Goal: Check status: Check status

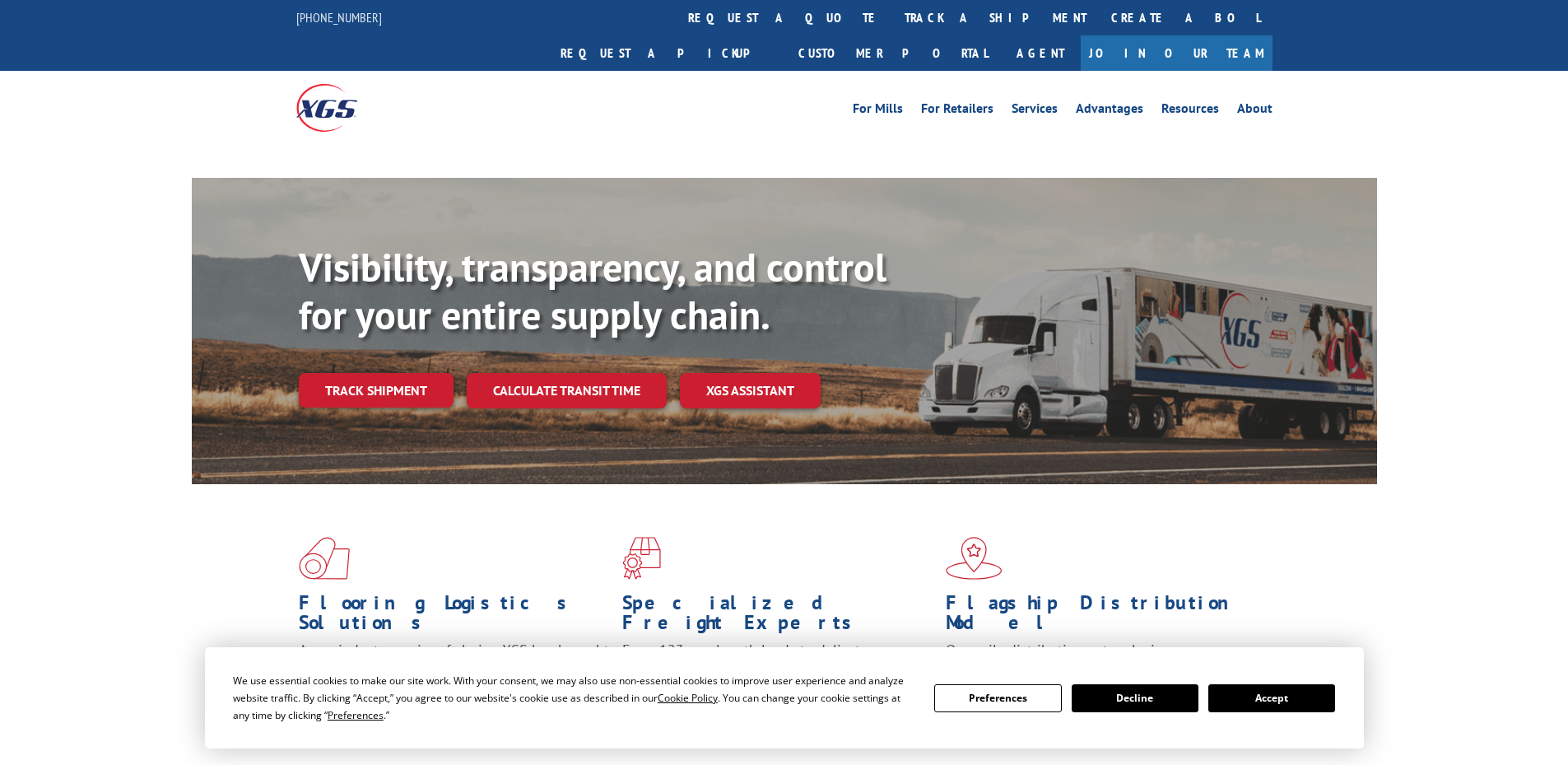
click at [395, 359] on div "Visibility, transparency, and control for your entire supply chain. Track shipm…" at bounding box center [838, 358] width 1078 height 230
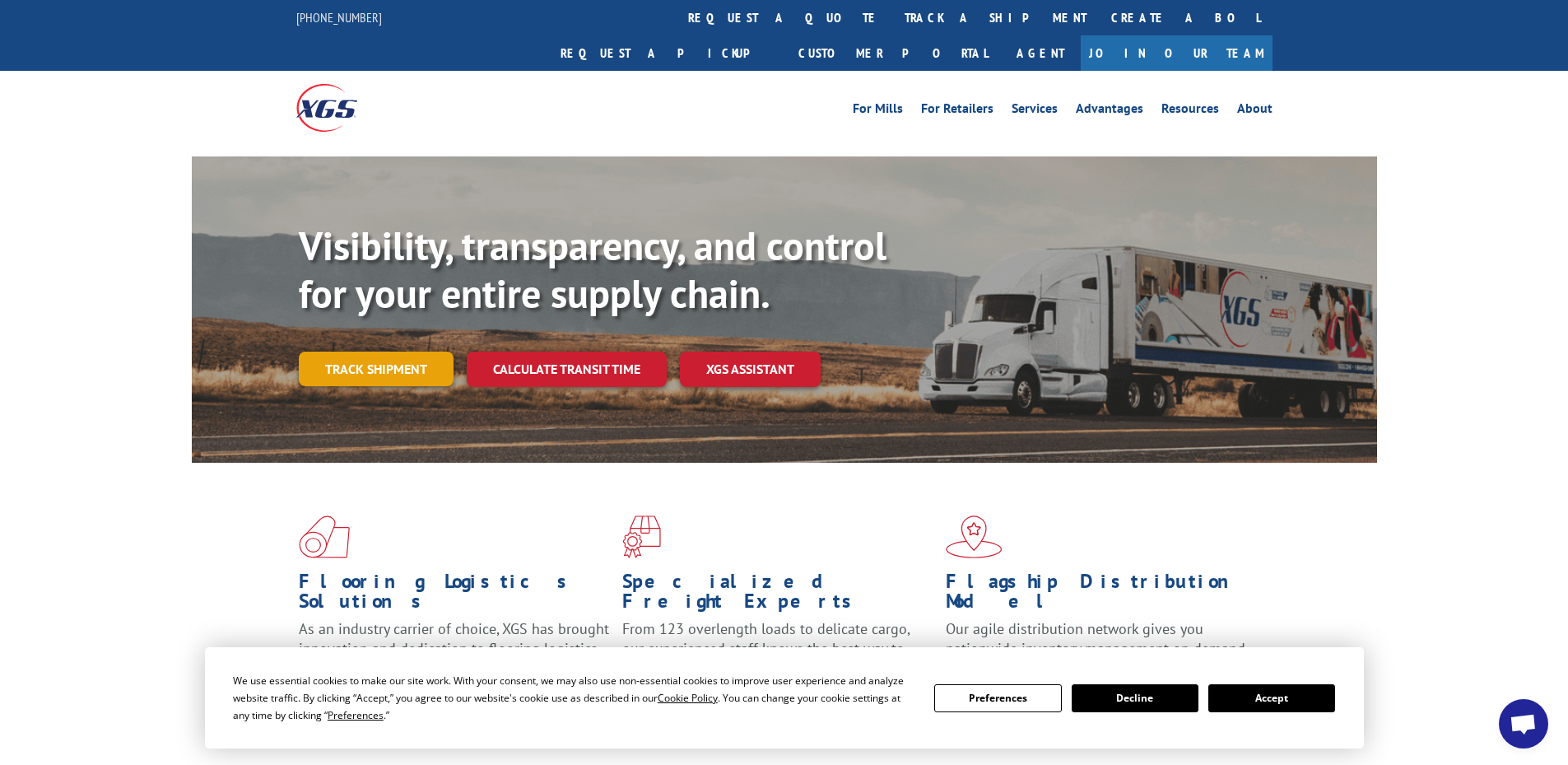
click at [379, 351] on link "Track shipment" at bounding box center [376, 369] width 154 height 35
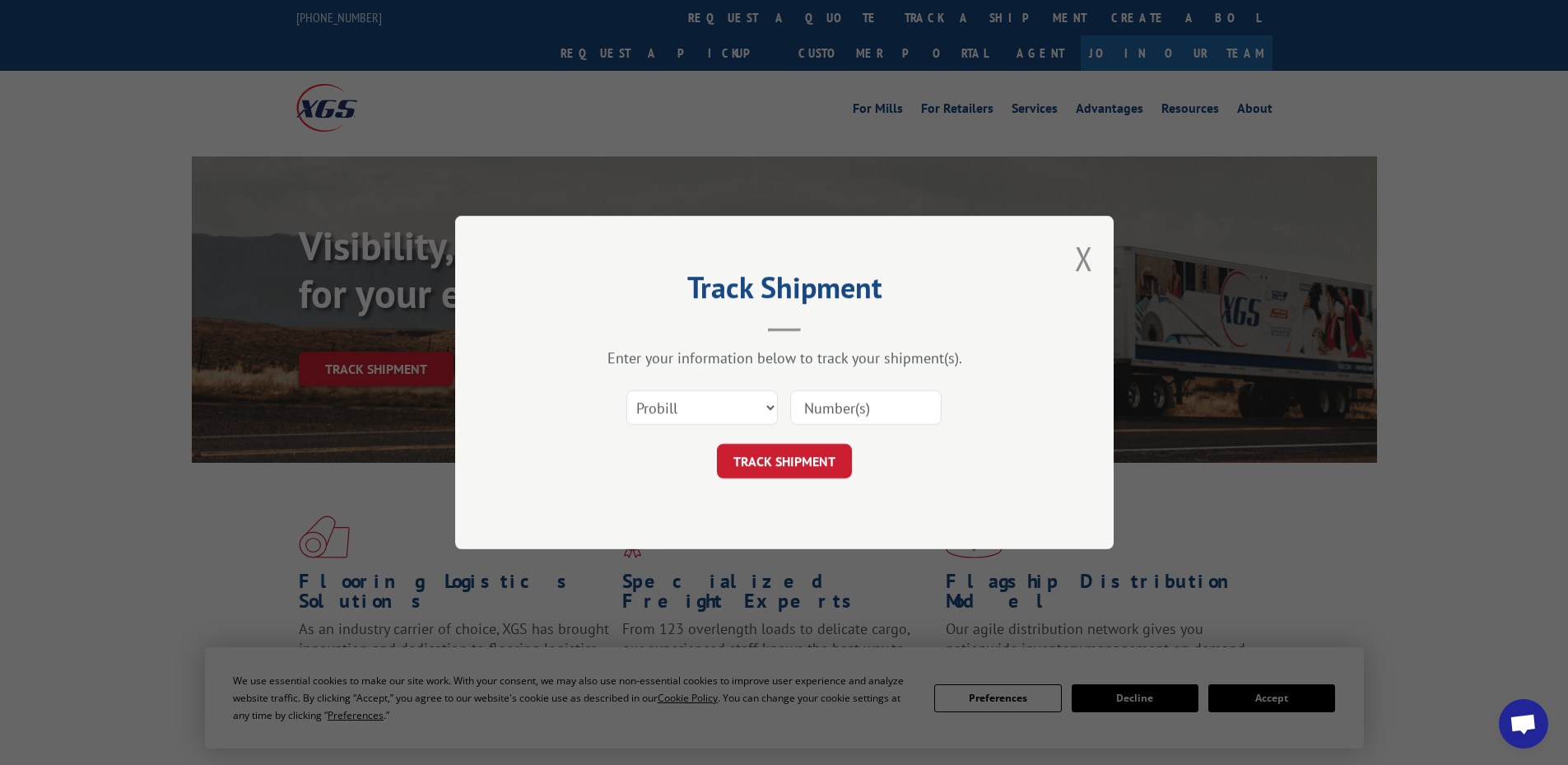
click at [802, 403] on input at bounding box center [866, 408] width 152 height 35
paste input "17226465"
type input "17226465"
click at [777, 466] on button "TRACK SHIPMENT" at bounding box center [785, 461] width 135 height 35
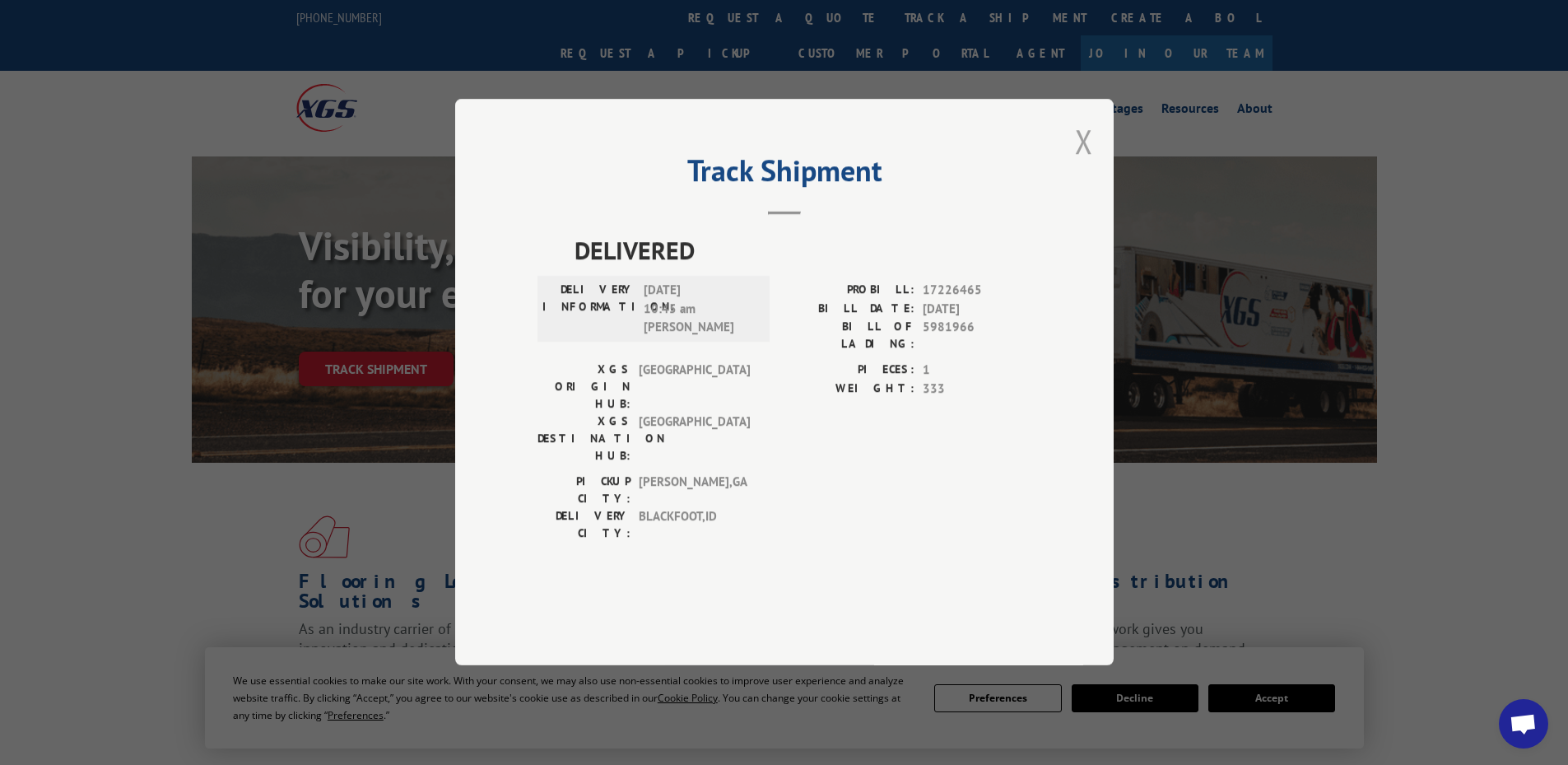
click at [1081, 163] on button "Close modal" at bounding box center [1084, 141] width 18 height 43
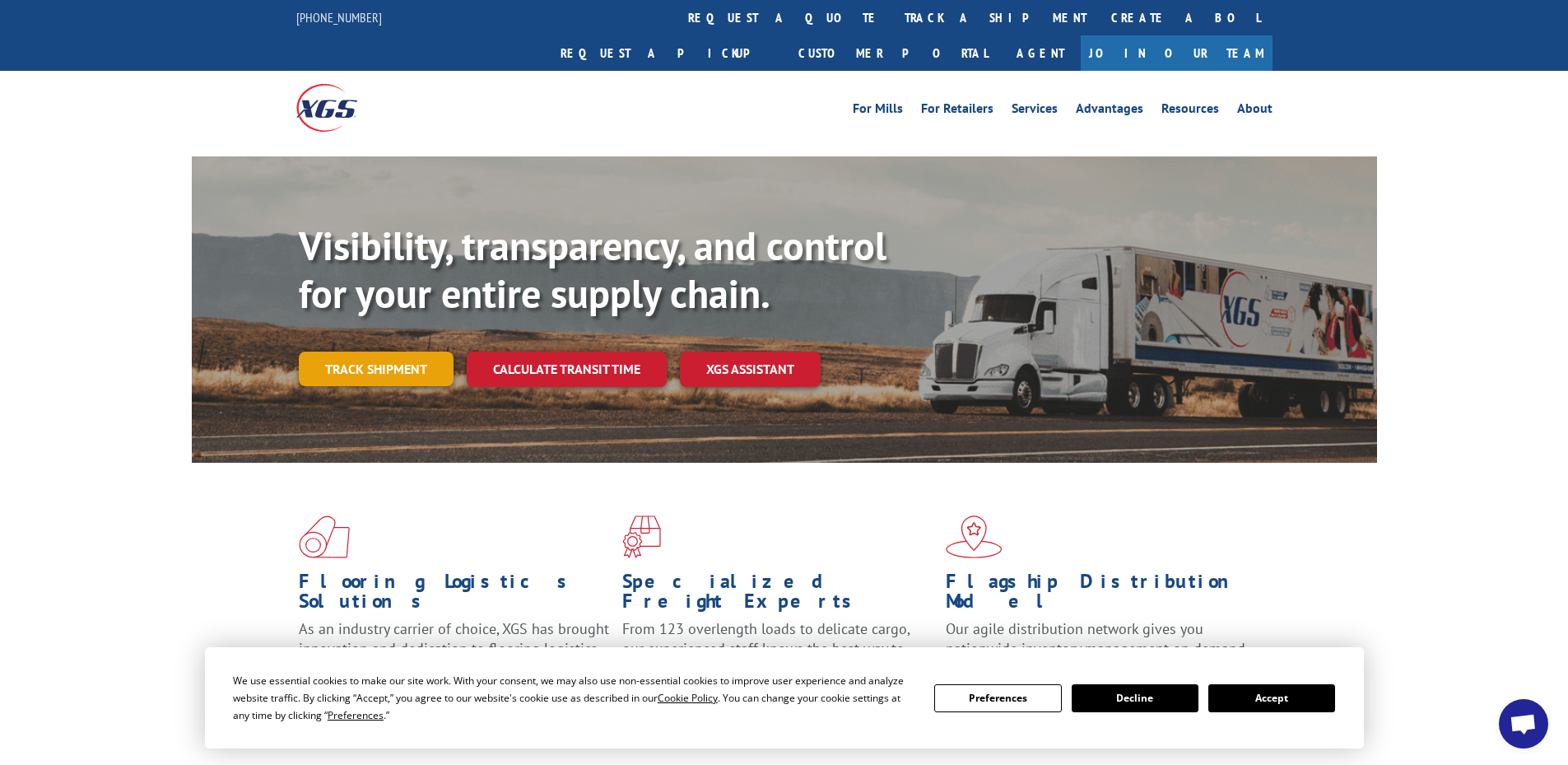
click at [378, 351] on link "Track shipment" at bounding box center [376, 369] width 154 height 35
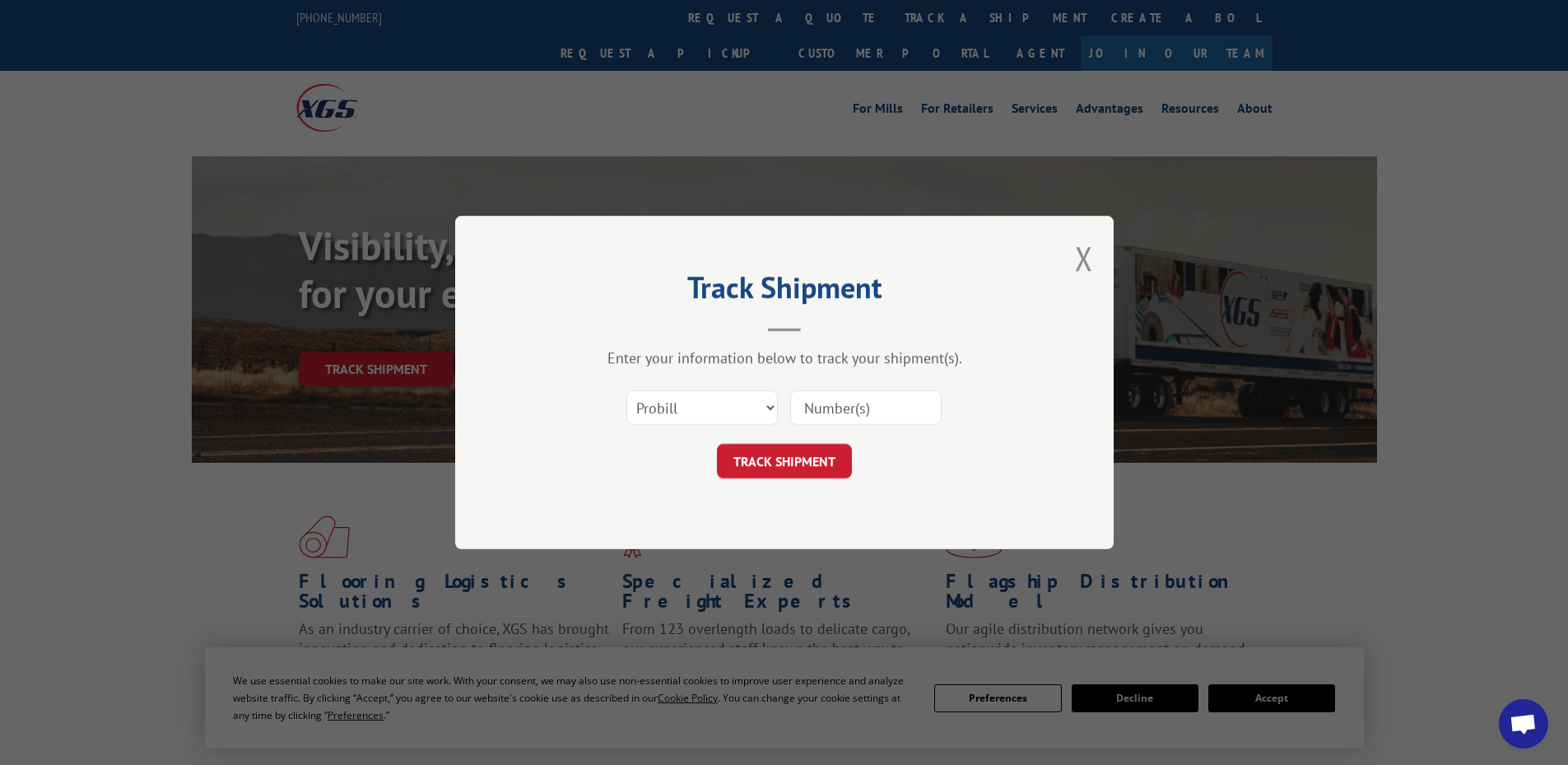
drag, startPoint x: 1083, startPoint y: 257, endPoint x: 1010, endPoint y: 241, distance: 74.7
click at [1081, 257] on button "Close modal" at bounding box center [1084, 258] width 18 height 43
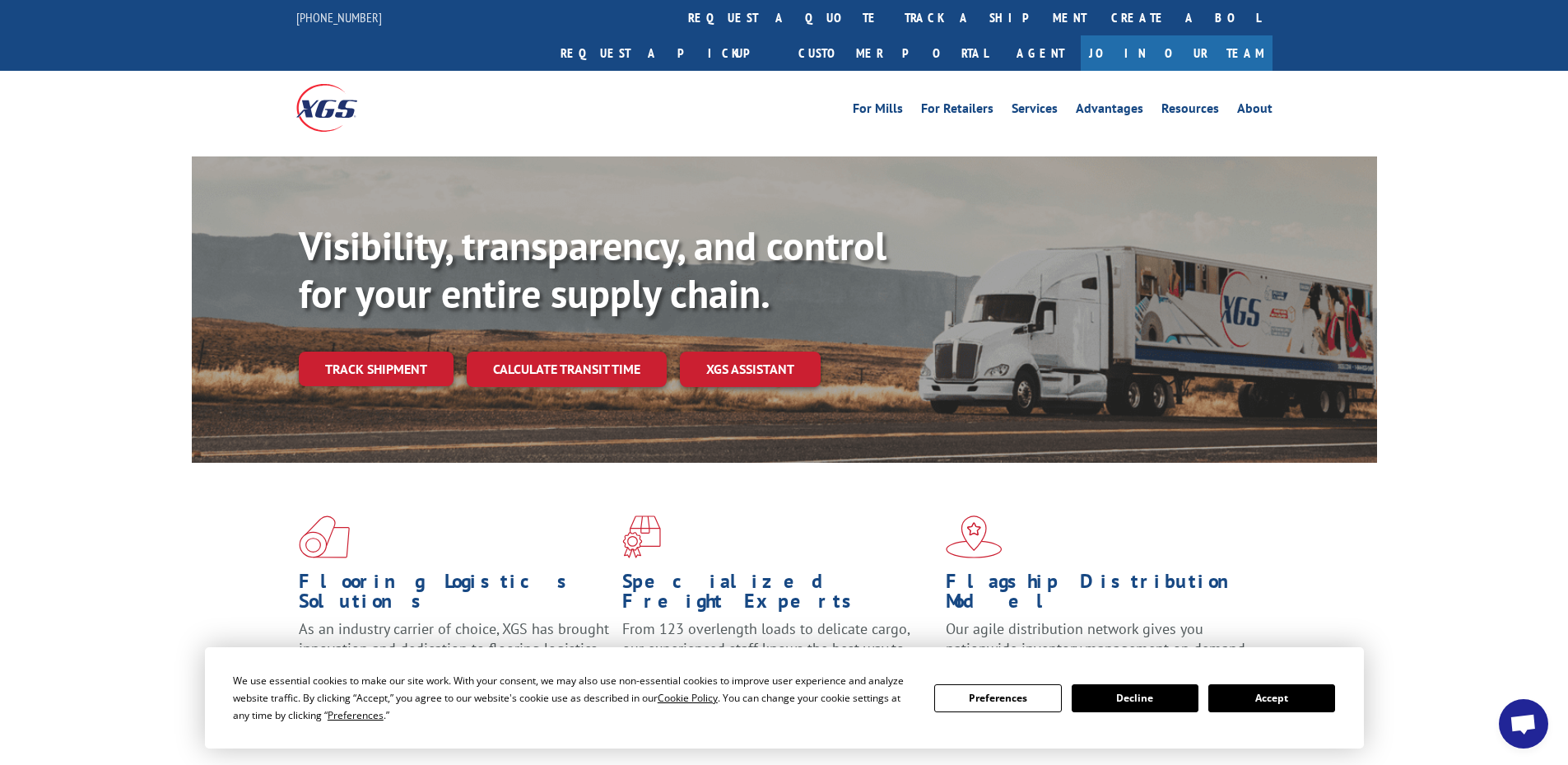
click at [1282, 706] on button "Accept" at bounding box center [1271, 698] width 127 height 28
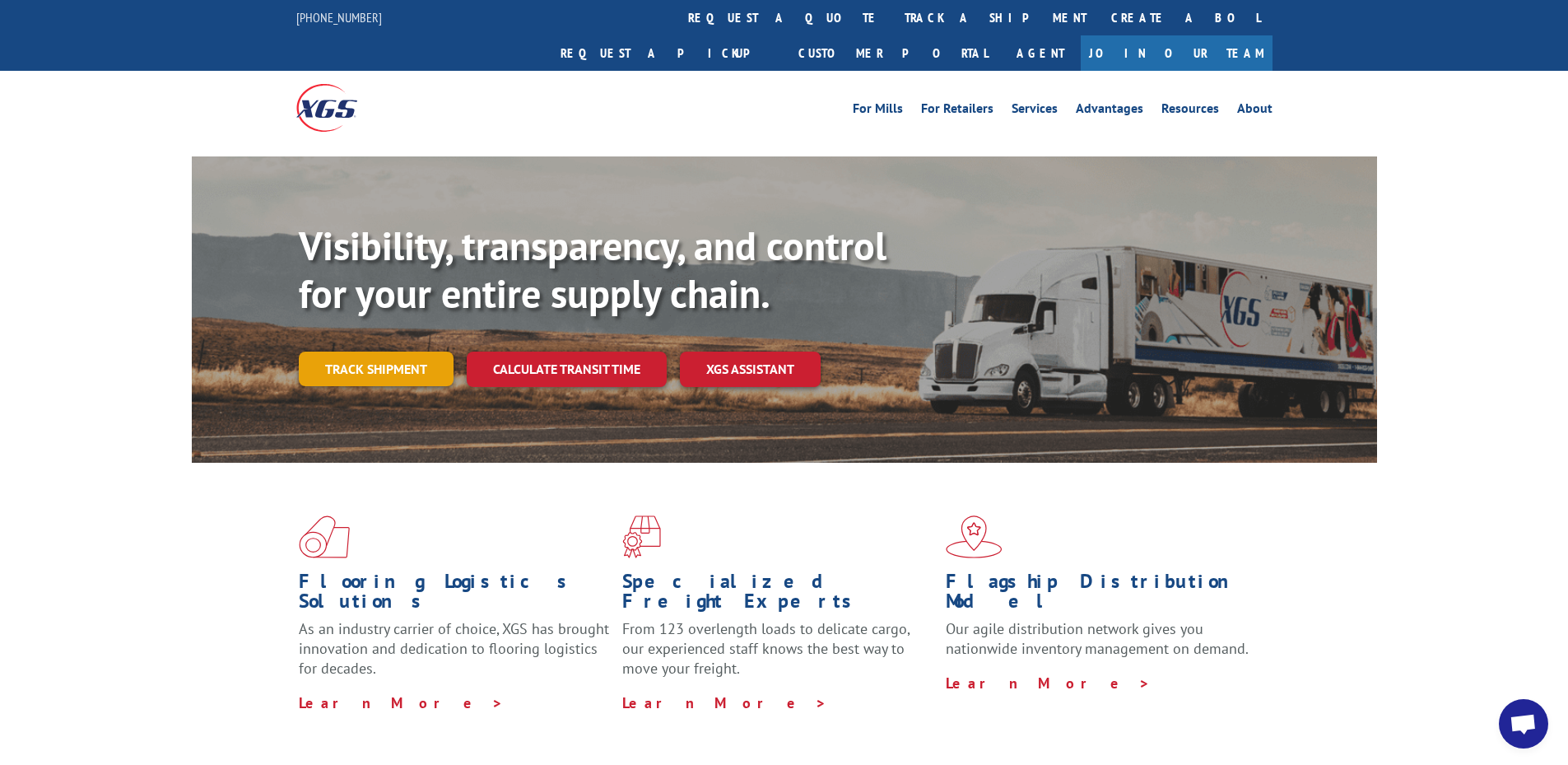
click at [396, 351] on link "Track shipment" at bounding box center [376, 369] width 154 height 35
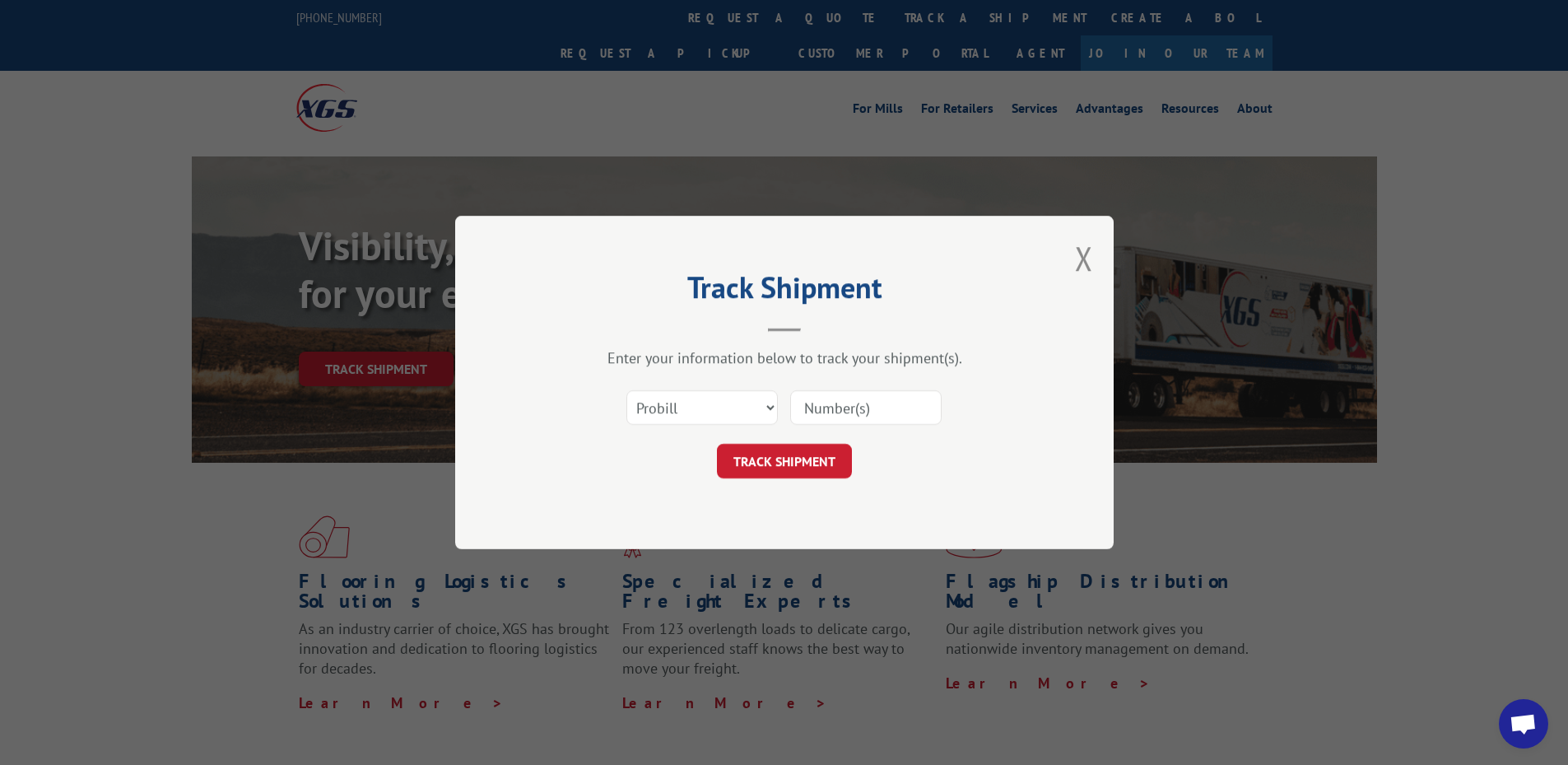
click at [793, 411] on input at bounding box center [866, 408] width 152 height 35
paste input "17227973"
type input "17227973"
click at [807, 459] on button "TRACK SHIPMENT" at bounding box center [785, 461] width 135 height 35
